Goal: Information Seeking & Learning: Learn about a topic

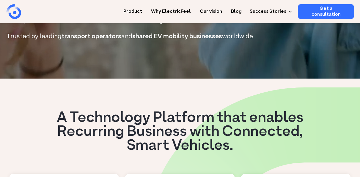
scroll to position [59, 0]
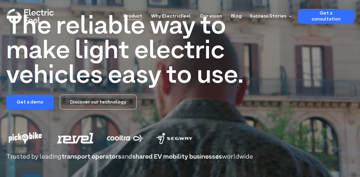
click at [133, 12] on link "Product" at bounding box center [132, 14] width 19 height 11
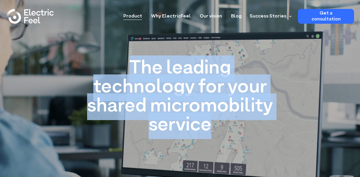
drag, startPoint x: 133, startPoint y: 60, endPoint x: 225, endPoint y: 122, distance: 110.9
click at [225, 122] on h1 "The leading technology for your shared micromobility service" at bounding box center [180, 97] width 190 height 76
copy h1 "The leading technology for your shared micromobility service"
